Goal: Information Seeking & Learning: Learn about a topic

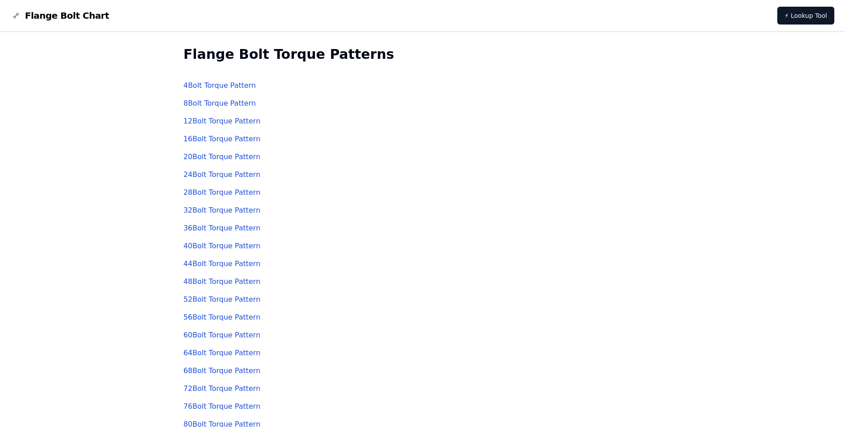
click at [213, 87] on link "4 Bolt Torque Pattern" at bounding box center [220, 85] width 73 height 8
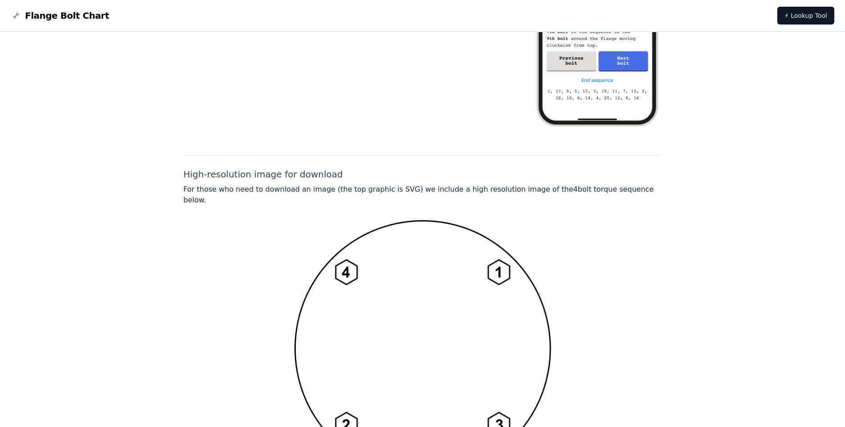
scroll to position [640, 0]
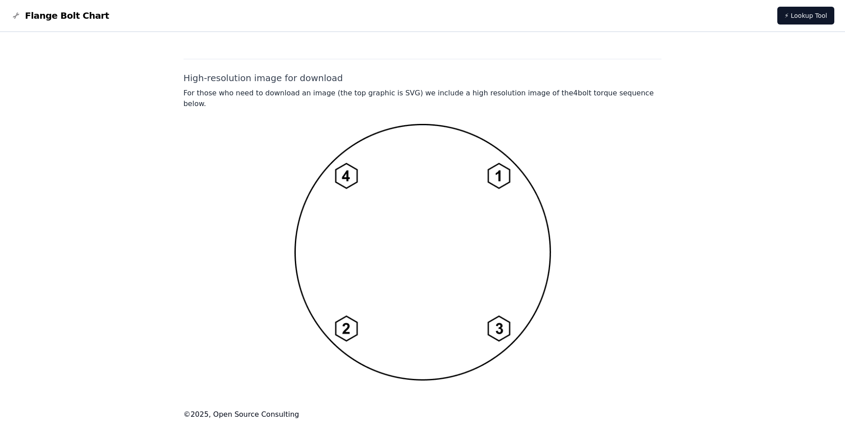
click at [222, 81] on h2 "High-resolution image for download" at bounding box center [423, 78] width 479 height 12
click at [228, 95] on p "For those who need to download an image (the top graphic is SVG) we include a h…" at bounding box center [423, 98] width 479 height 21
click at [249, 125] on div at bounding box center [423, 251] width 479 height 257
click at [354, 176] on img at bounding box center [423, 251] width 257 height 257
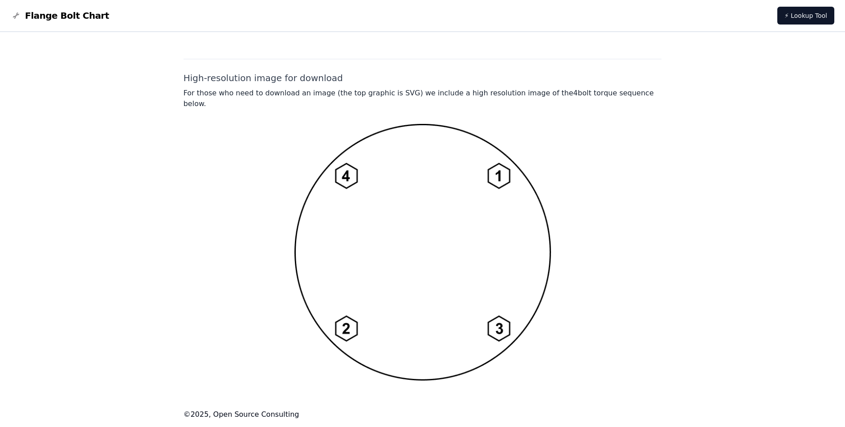
click at [354, 176] on img at bounding box center [423, 251] width 257 height 257
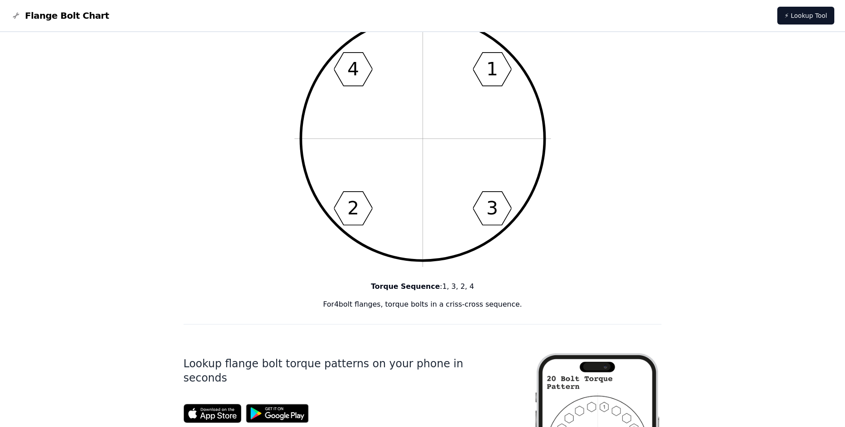
scroll to position [5, 0]
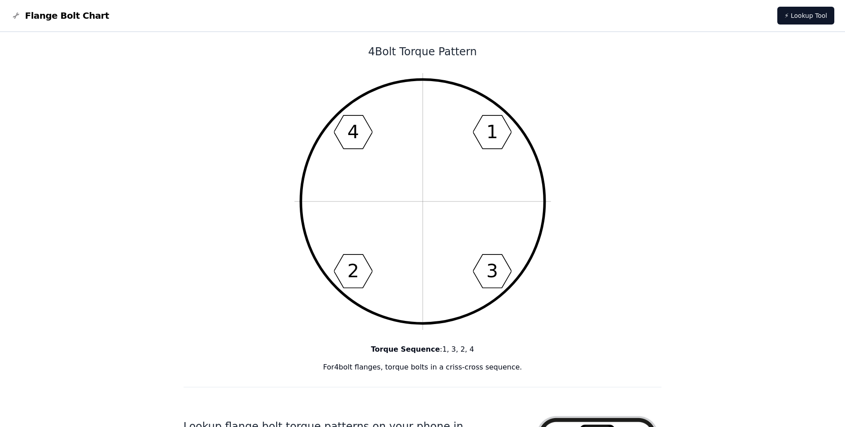
click at [351, 195] on icon "1 3 2 4" at bounding box center [423, 201] width 257 height 257
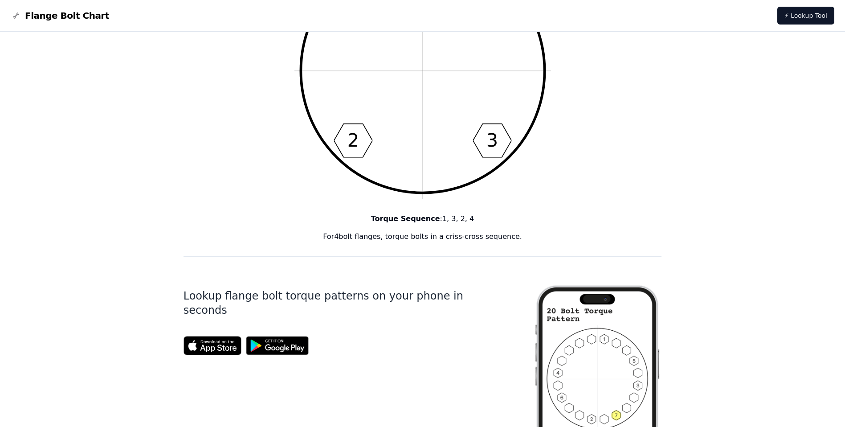
scroll to position [0, 0]
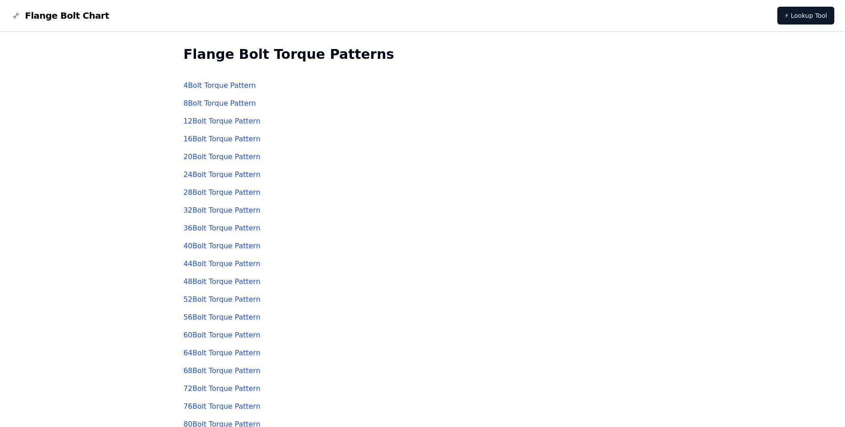
click at [197, 105] on link "8 Bolt Torque Pattern" at bounding box center [220, 103] width 73 height 8
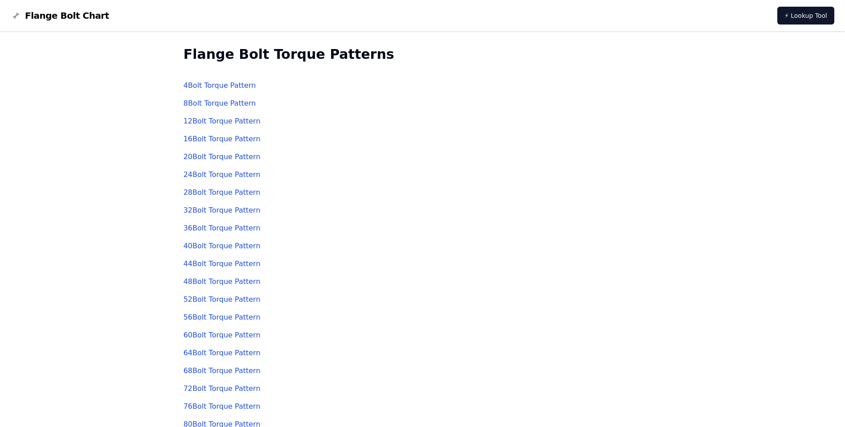
click at [203, 122] on link "12 Bolt Torque Pattern" at bounding box center [222, 121] width 77 height 8
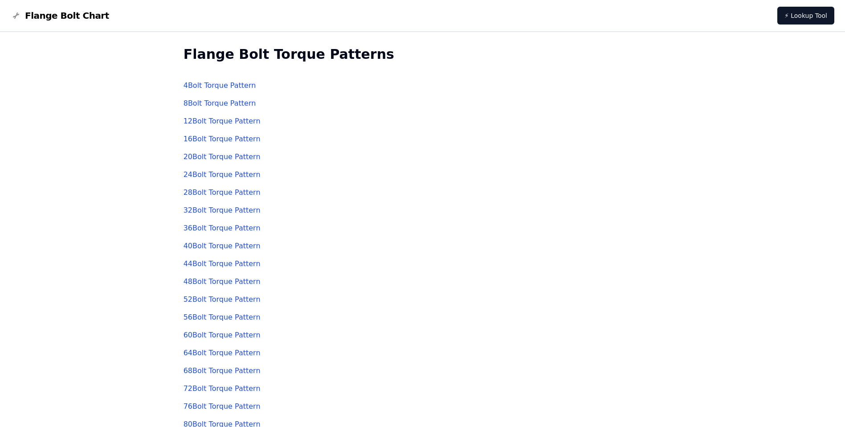
click at [217, 140] on link "16 Bolt Torque Pattern" at bounding box center [222, 139] width 77 height 8
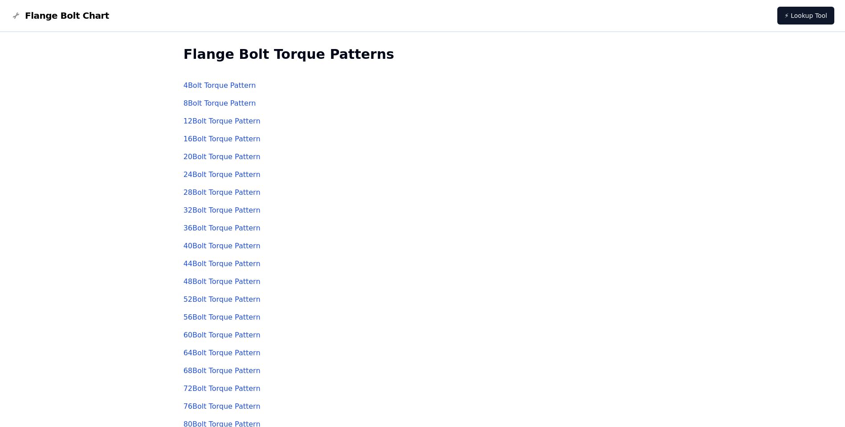
click at [200, 158] on link "20 Bolt Torque Pattern" at bounding box center [222, 156] width 77 height 8
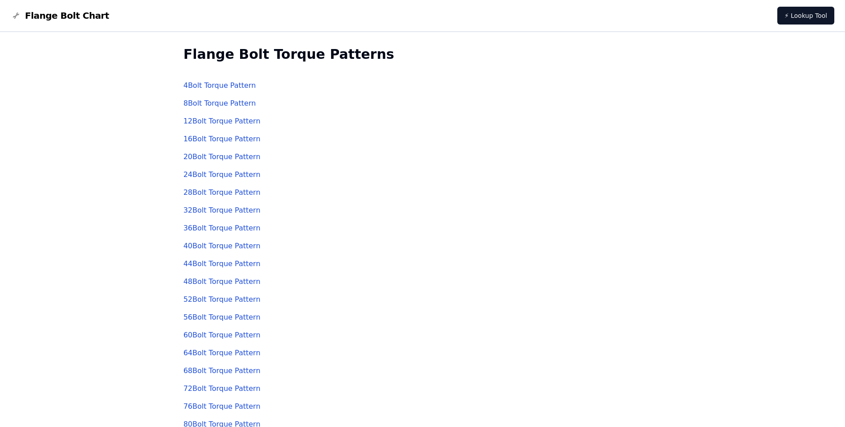
click at [211, 176] on link "24 Bolt Torque Pattern" at bounding box center [222, 174] width 77 height 8
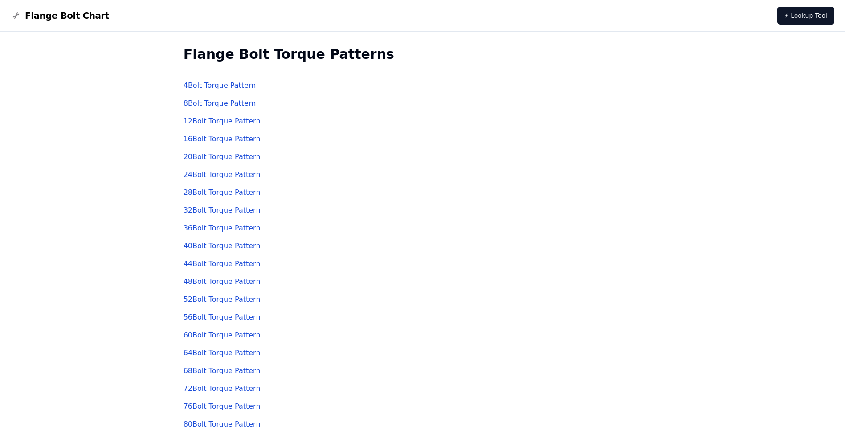
click at [201, 193] on link "28 Bolt Torque Pattern" at bounding box center [222, 192] width 77 height 8
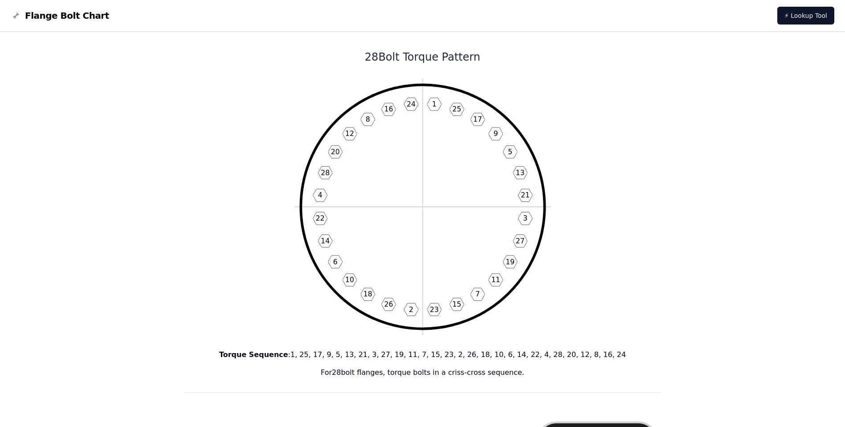
drag, startPoint x: 125, startPoint y: 107, endPoint x: 125, endPoint y: 111, distance: 4.5
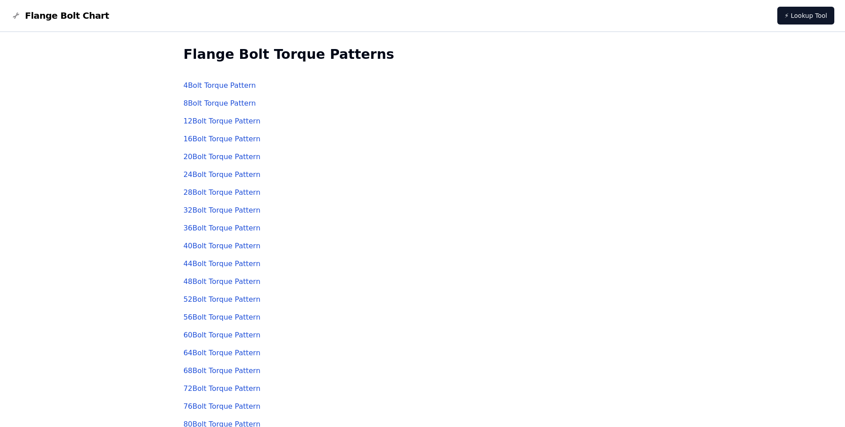
click at [215, 212] on link "32 Bolt Torque Pattern" at bounding box center [222, 210] width 77 height 8
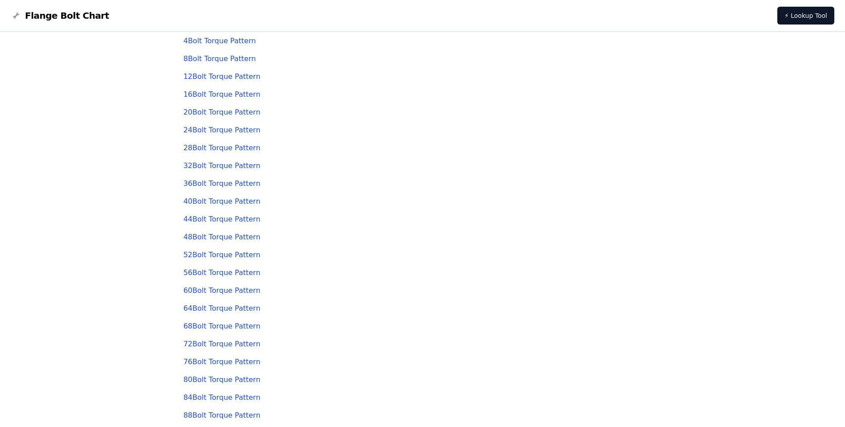
scroll to position [88, 0]
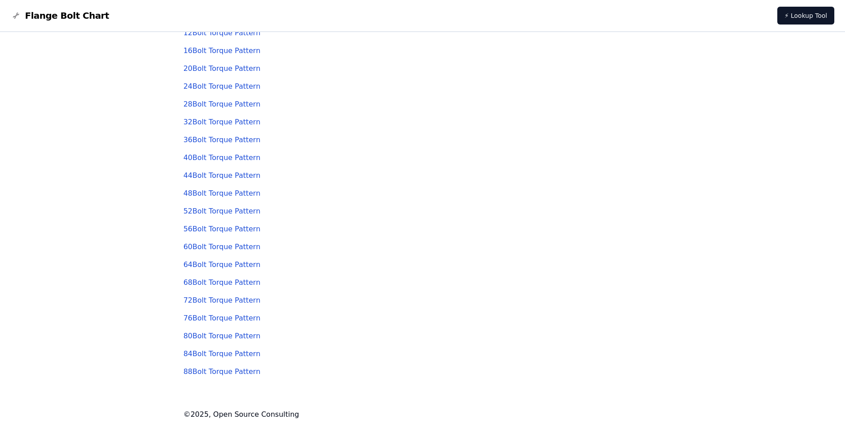
click at [200, 140] on link "36 Bolt Torque Pattern" at bounding box center [222, 139] width 77 height 8
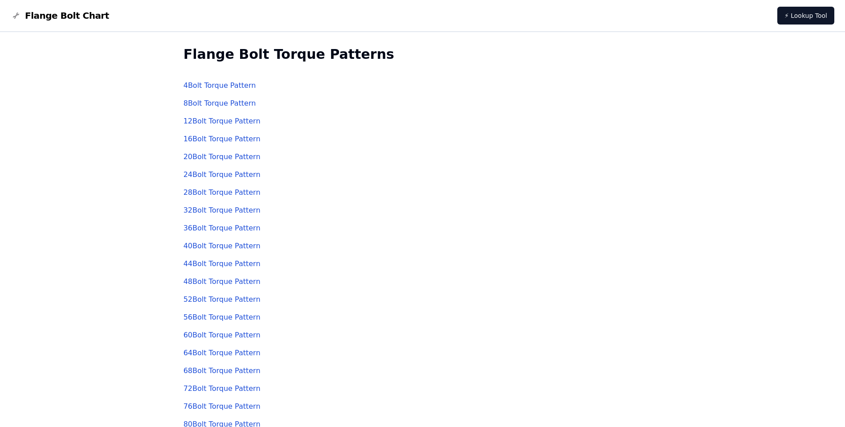
scroll to position [12, 0]
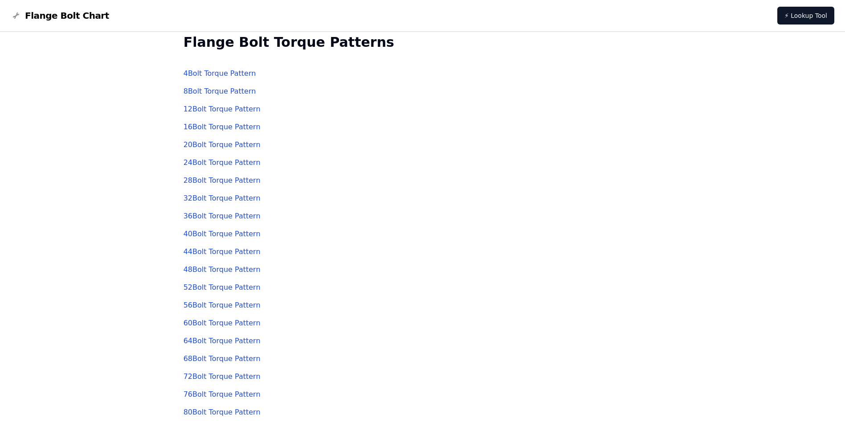
click at [199, 235] on link "40 Bolt Torque Pattern" at bounding box center [222, 233] width 77 height 8
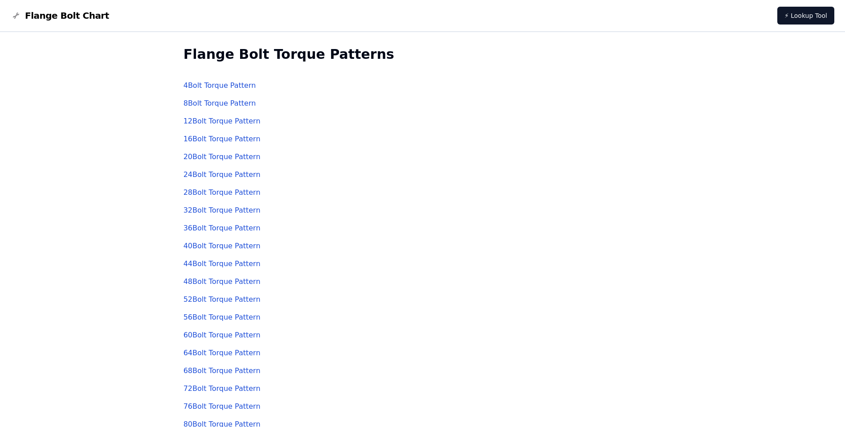
scroll to position [12, 0]
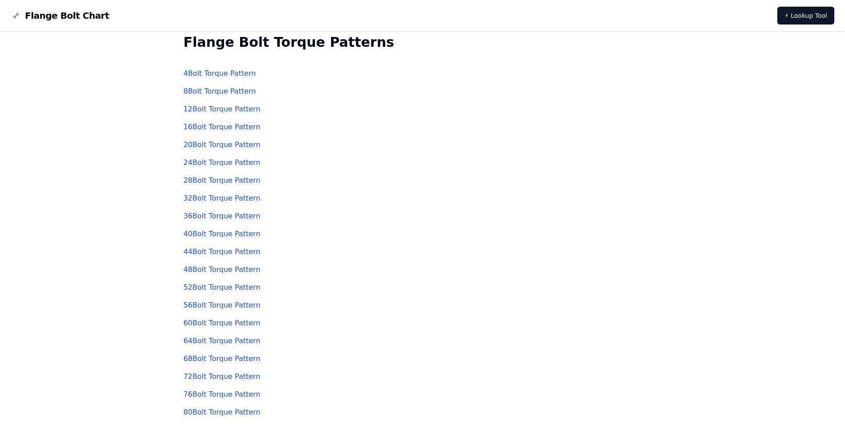
click at [198, 252] on link "44 Bolt Torque Pattern" at bounding box center [222, 251] width 77 height 8
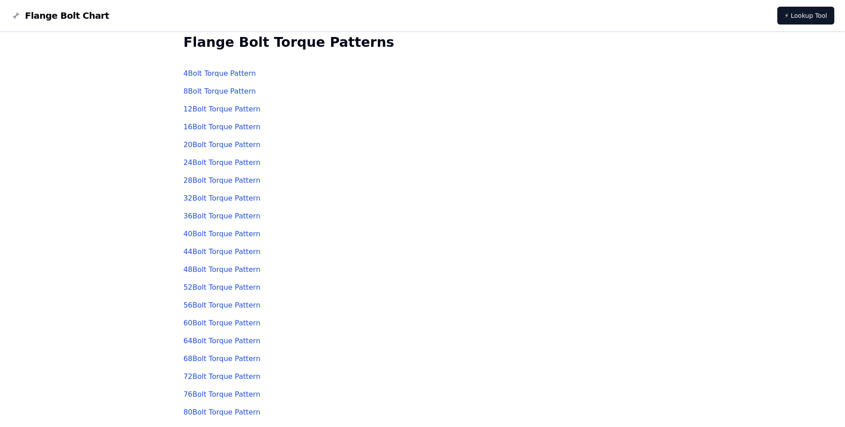
click at [202, 270] on link "48 Bolt Torque Pattern" at bounding box center [222, 269] width 77 height 8
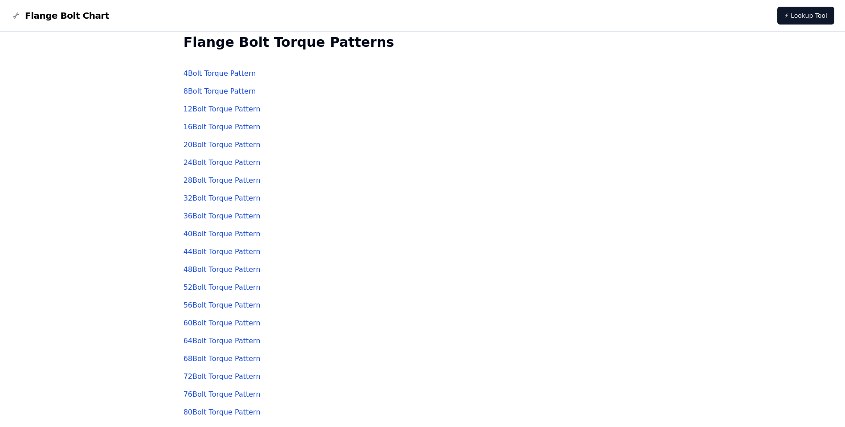
click at [204, 287] on link "52 Bolt Torque Pattern" at bounding box center [222, 287] width 77 height 8
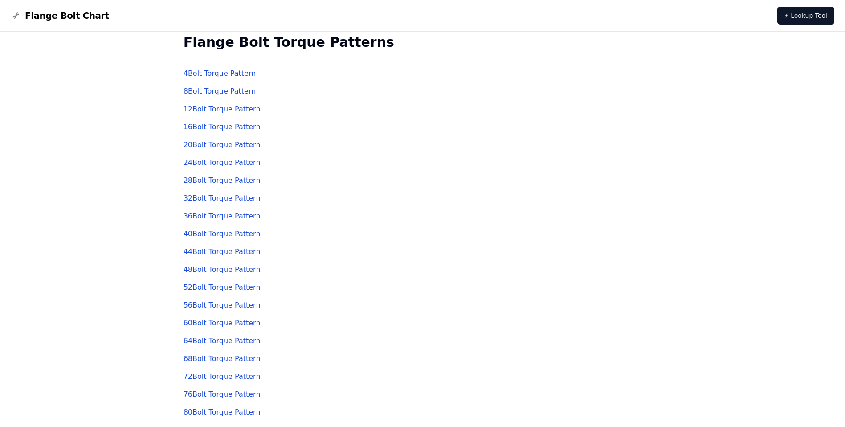
click at [199, 305] on link "56 Bolt Torque Pattern" at bounding box center [222, 305] width 77 height 8
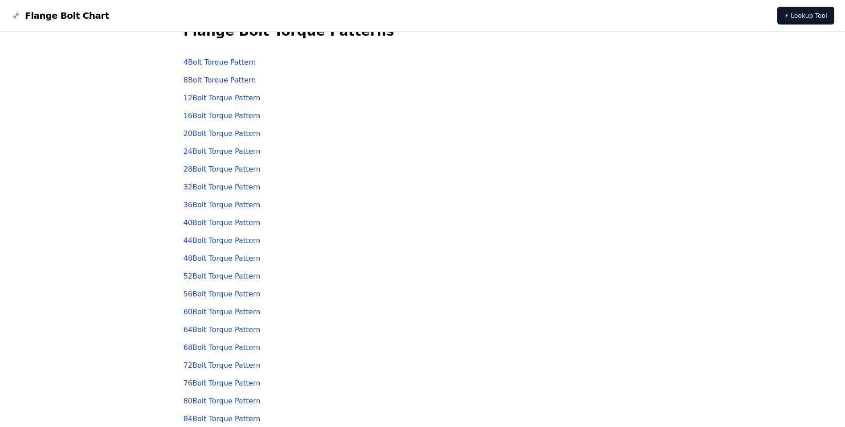
scroll to position [88, 0]
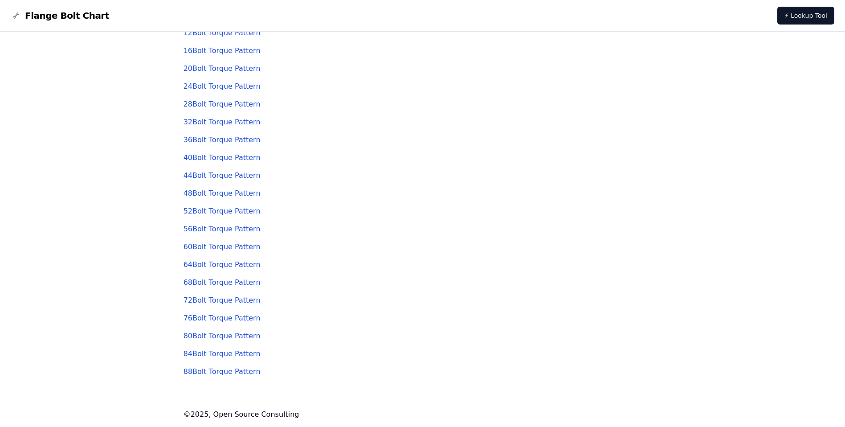
click at [203, 247] on link "60 Bolt Torque Pattern" at bounding box center [222, 246] width 77 height 8
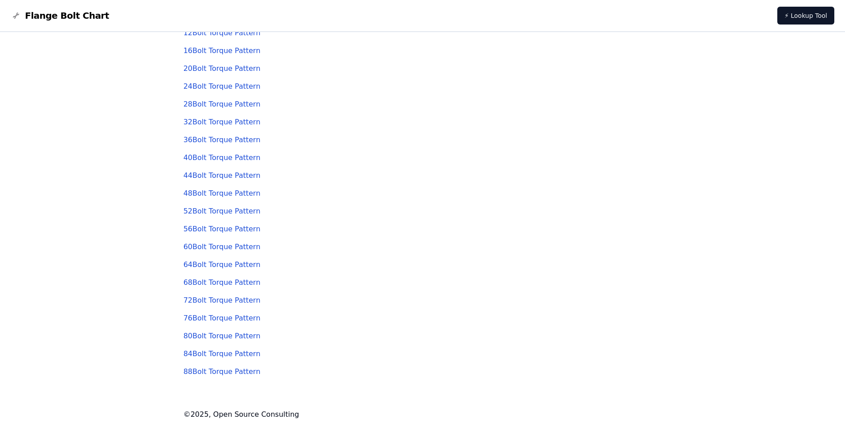
click at [198, 266] on link "64 Bolt Torque Pattern" at bounding box center [222, 264] width 77 height 8
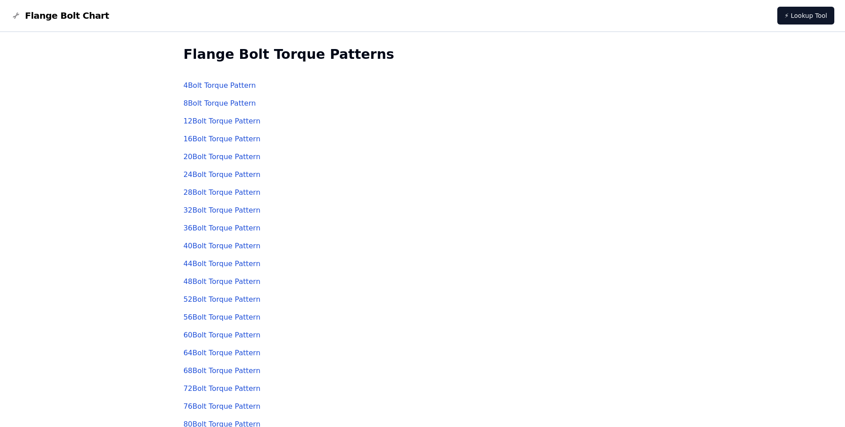
scroll to position [88, 0]
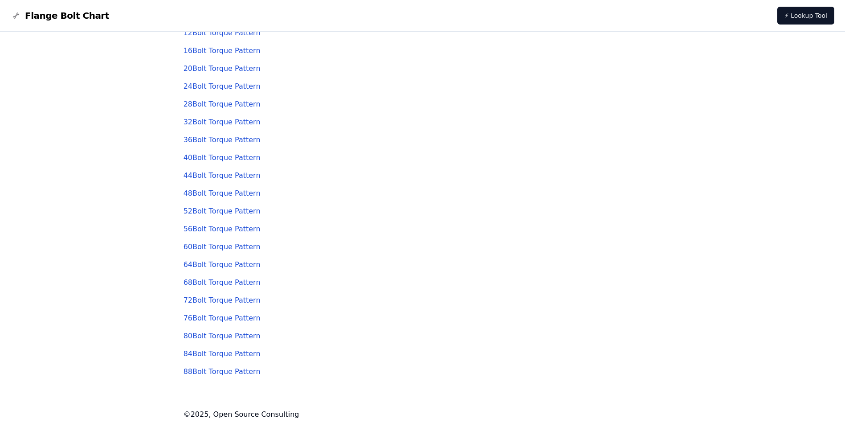
click at [203, 286] on link "68 Bolt Torque Pattern" at bounding box center [222, 282] width 77 height 8
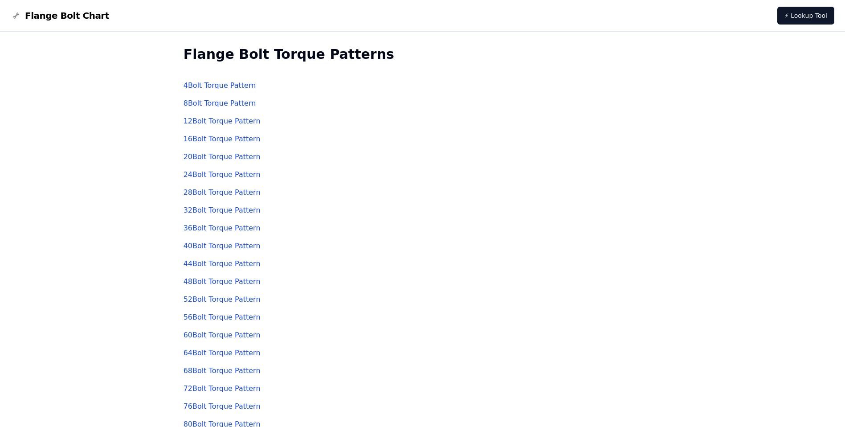
scroll to position [88, 0]
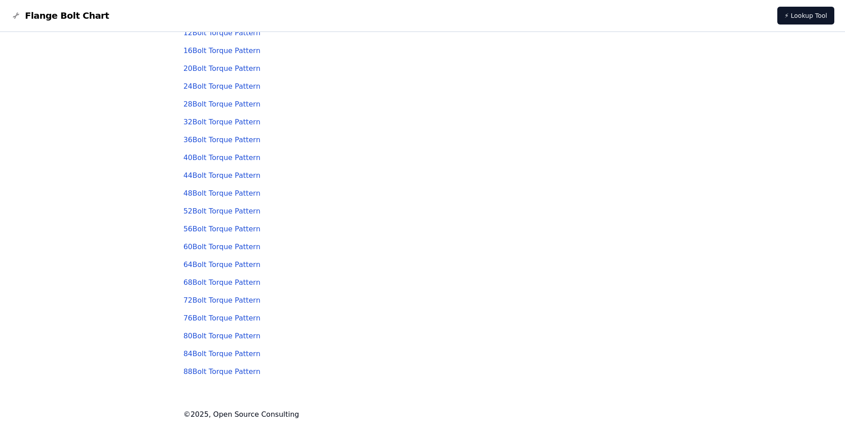
click at [211, 300] on link "72 Bolt Torque Pattern" at bounding box center [222, 300] width 77 height 8
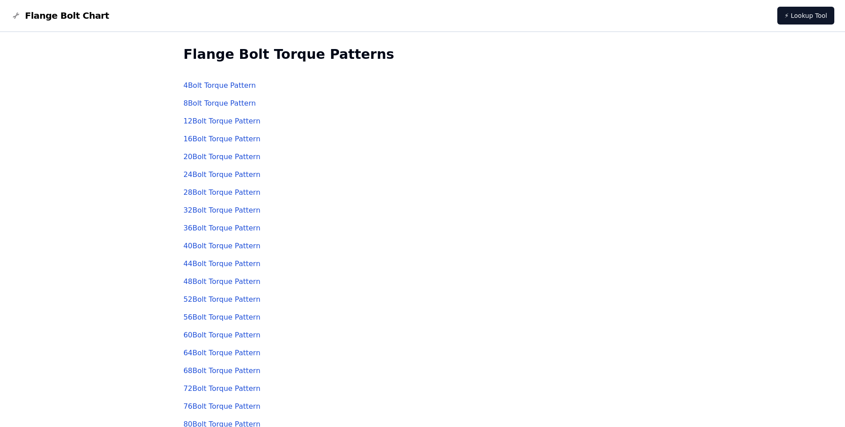
scroll to position [88, 0]
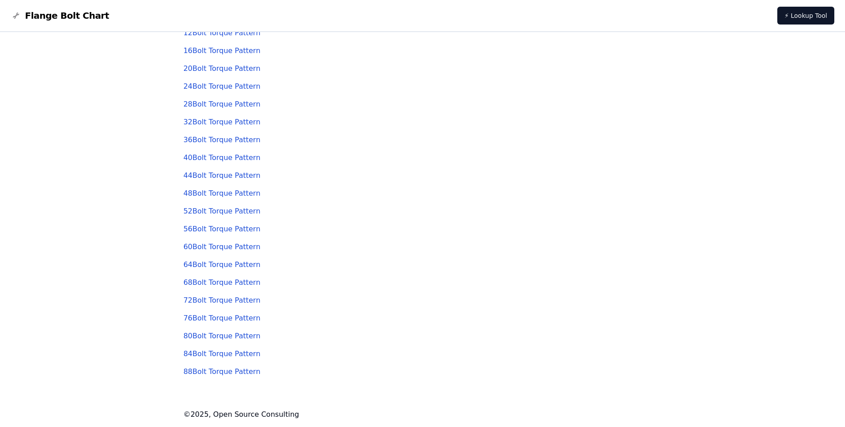
click at [204, 321] on link "76 Bolt Torque Pattern" at bounding box center [222, 318] width 77 height 8
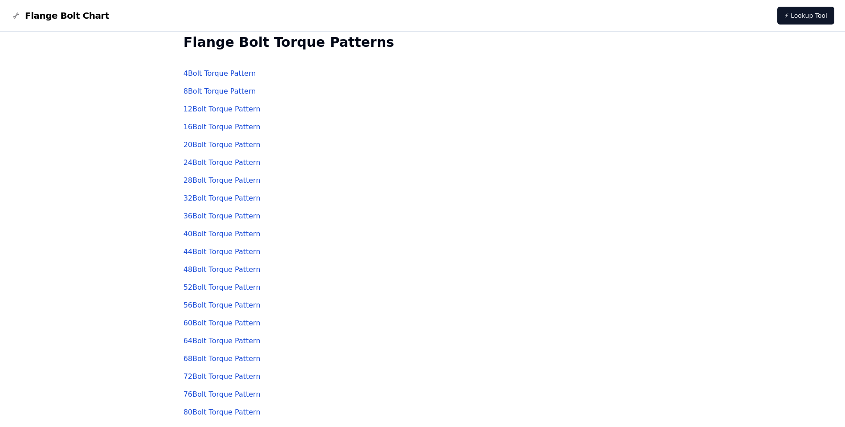
click at [218, 411] on link "80 Bolt Torque Pattern" at bounding box center [222, 412] width 77 height 8
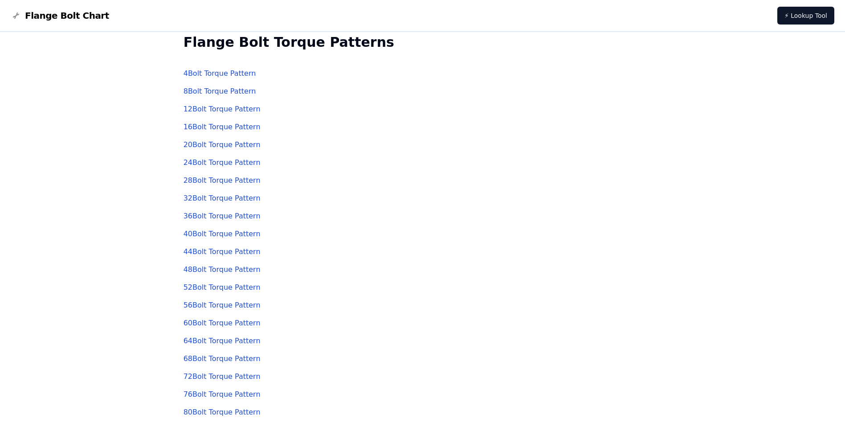
scroll to position [88, 0]
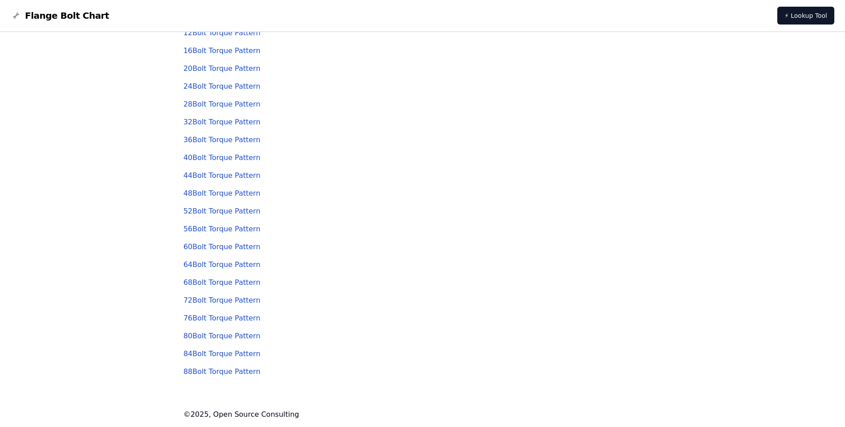
click at [210, 353] on link "84 Bolt Torque Pattern" at bounding box center [222, 353] width 77 height 8
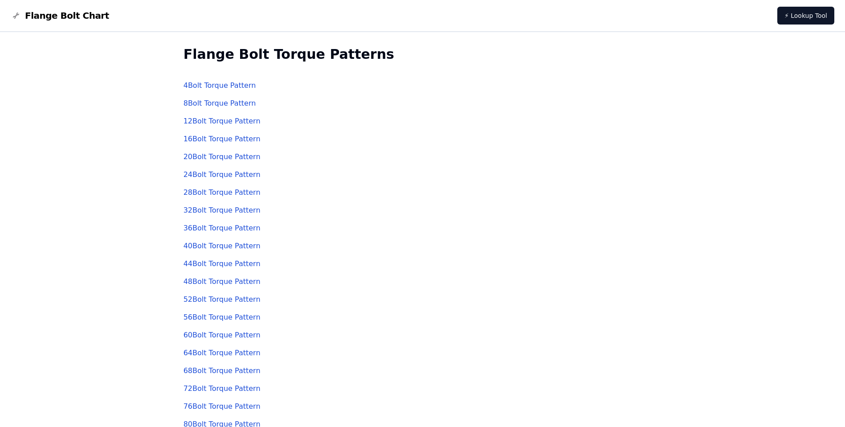
scroll to position [88, 0]
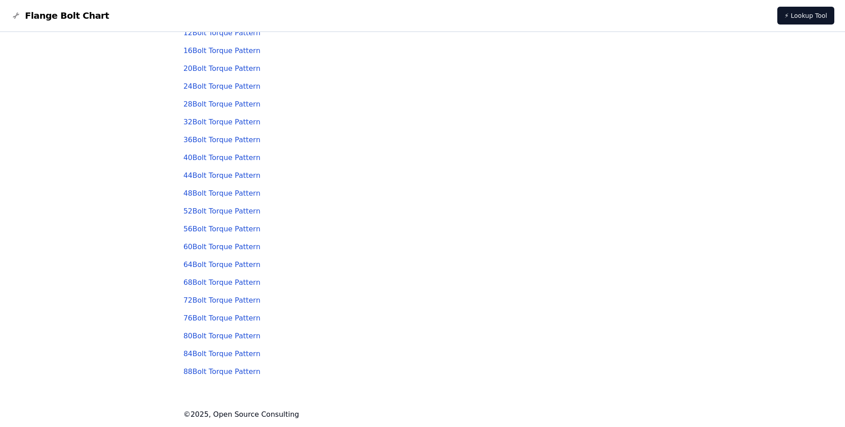
click at [220, 373] on link "88 Bolt Torque Pattern" at bounding box center [222, 371] width 77 height 8
